Goal: Task Accomplishment & Management: Use online tool/utility

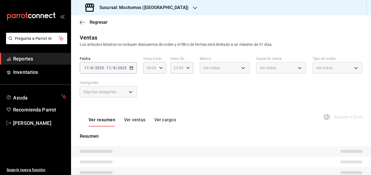
type input "05:00"
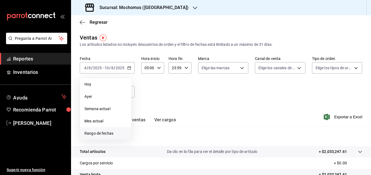
click at [101, 133] on span "Rango de fechas" at bounding box center [105, 134] width 42 height 6
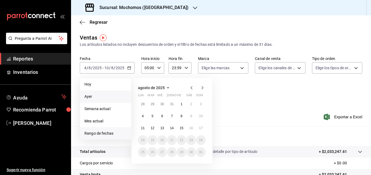
click at [89, 97] on span "Ayer" at bounding box center [105, 97] width 42 height 6
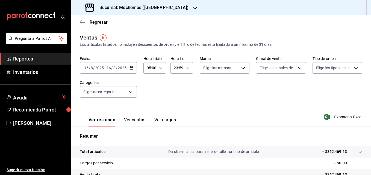
click at [131, 68] on \(Stroke\) "button" at bounding box center [131, 67] width 3 height 0
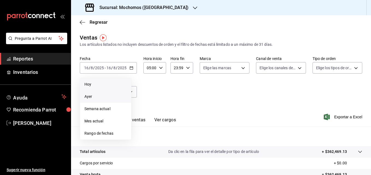
click at [89, 85] on span "Hoy" at bounding box center [105, 85] width 42 height 6
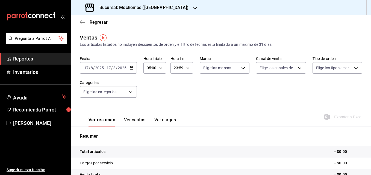
click at [131, 68] on icon "button" at bounding box center [131, 68] width 4 height 4
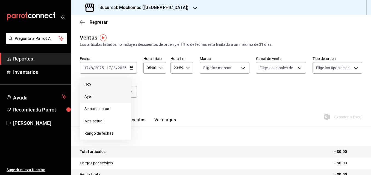
click at [88, 96] on span "Ayer" at bounding box center [105, 97] width 42 height 6
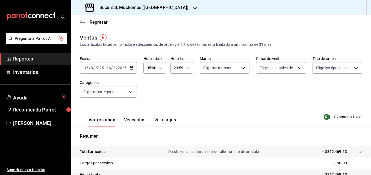
click at [132, 68] on icon "button" at bounding box center [131, 68] width 4 height 4
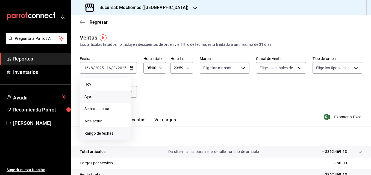
click at [95, 134] on span "Rango de fechas" at bounding box center [105, 134] width 42 height 6
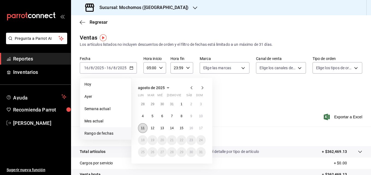
click at [141, 129] on abbr "11" at bounding box center [143, 128] width 4 height 4
click at [199, 128] on abbr "17" at bounding box center [201, 128] width 4 height 4
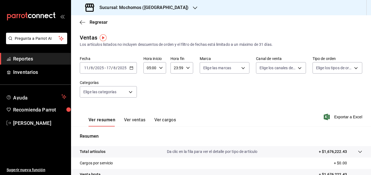
click at [186, 66] on icon "button" at bounding box center [188, 68] width 4 height 4
click at [175, 82] on span "05" at bounding box center [175, 82] width 2 height 4
type input "05:59"
click at [233, 119] on div at bounding box center [185, 87] width 371 height 175
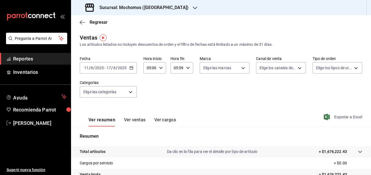
click at [233, 117] on span "Exportar a Excel" at bounding box center [343, 117] width 37 height 7
